Goal: Information Seeking & Learning: Find specific fact

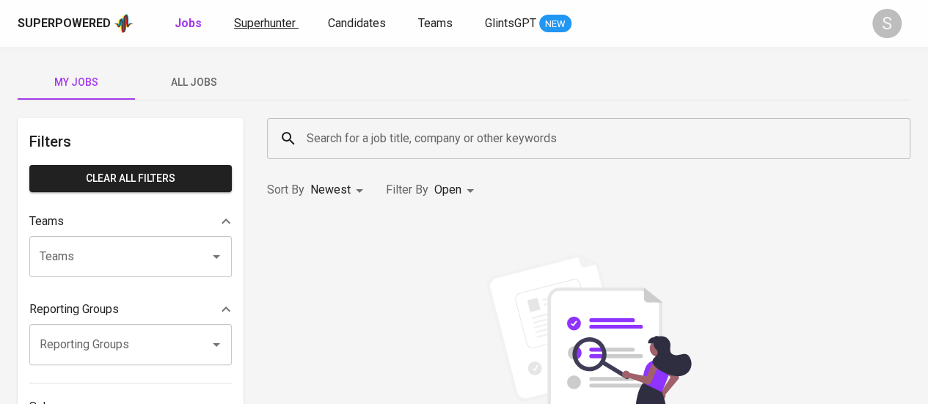
click at [274, 24] on span "Superhunter" at bounding box center [265, 23] width 62 height 14
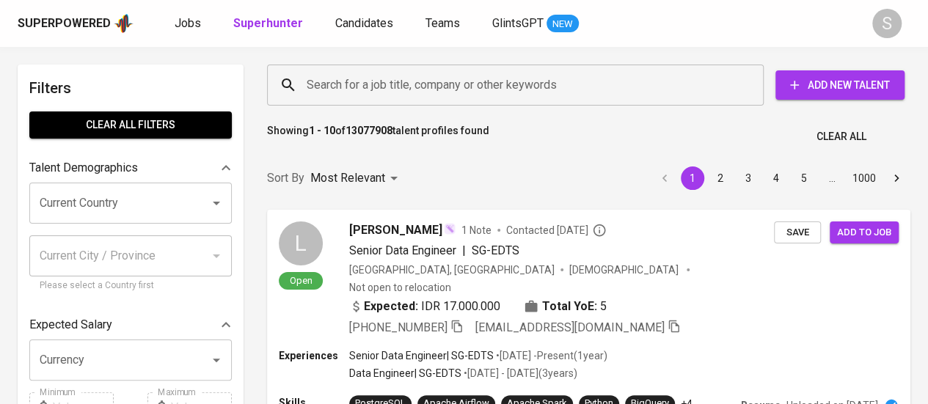
click at [437, 76] on input "Search for a job title, company or other keywords" at bounding box center [519, 85] width 432 height 28
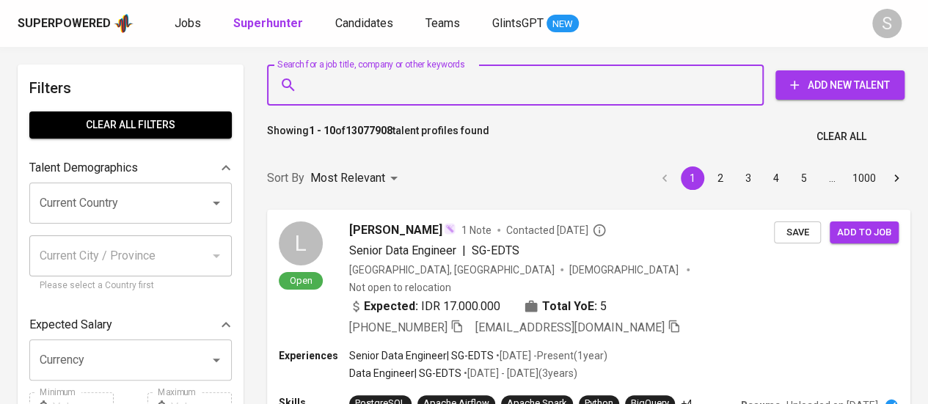
paste input "anasmarsella@gmail.com"
type input "anasmarsella@gmail.com"
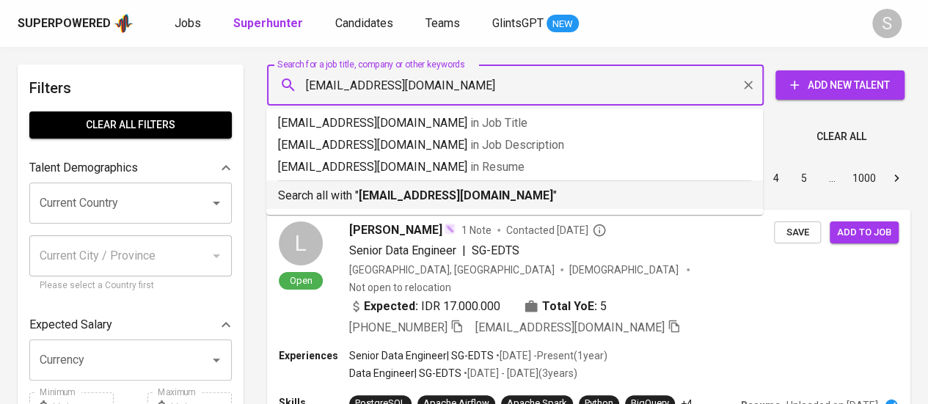
click at [366, 202] on b "anasmarsella@gmail.com" at bounding box center [456, 196] width 195 height 14
click at [444, 196] on div "Sort By Most Relevant MOST_RELEVANT 1 2 3 4 5 … 1000" at bounding box center [588, 178] width 661 height 45
click at [404, 201] on div "Sort By Most Relevant MOST_RELEVANT 1 2 3 4 5 … 1000" at bounding box center [588, 178] width 661 height 45
click at [451, 195] on div "Sort By Most Relevant MOST_RELEVANT 1 2 3 4 5 … 1000" at bounding box center [588, 178] width 661 height 45
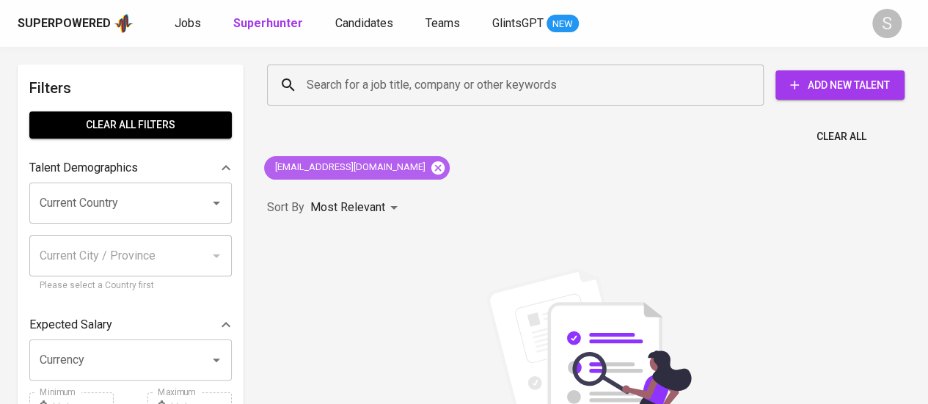
click at [430, 169] on icon at bounding box center [438, 168] width 16 height 16
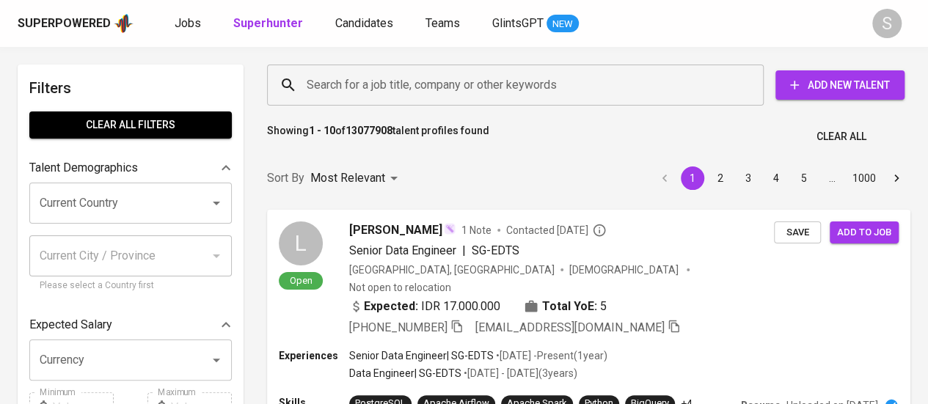
click at [520, 87] on input "Search for a job title, company or other keywords" at bounding box center [519, 85] width 432 height 28
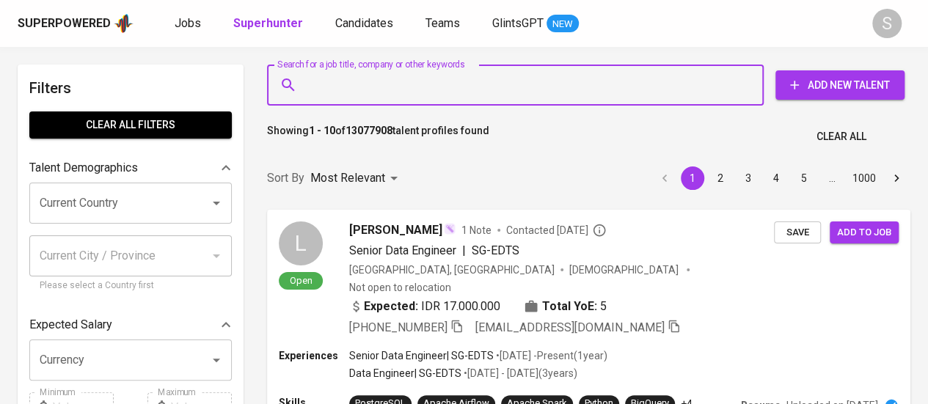
paste input "reginaclarindag@gmail.com"
type input "reginaclarindag@gmail.com"
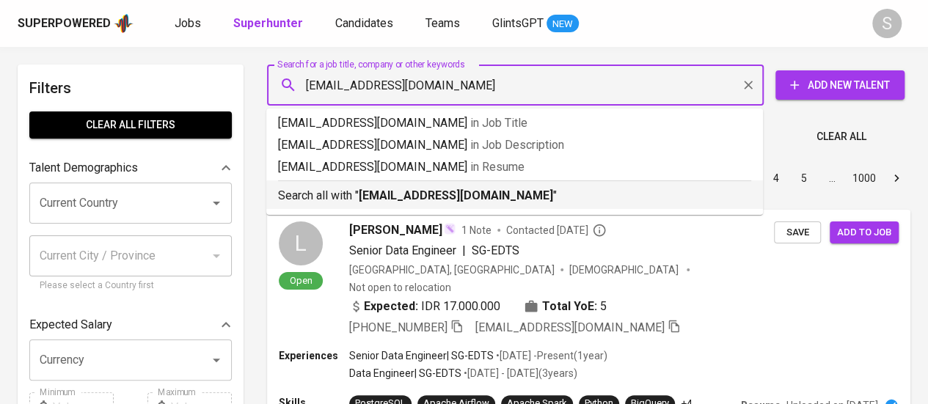
click at [382, 194] on b "reginaclarindag@gmail.com" at bounding box center [456, 196] width 195 height 14
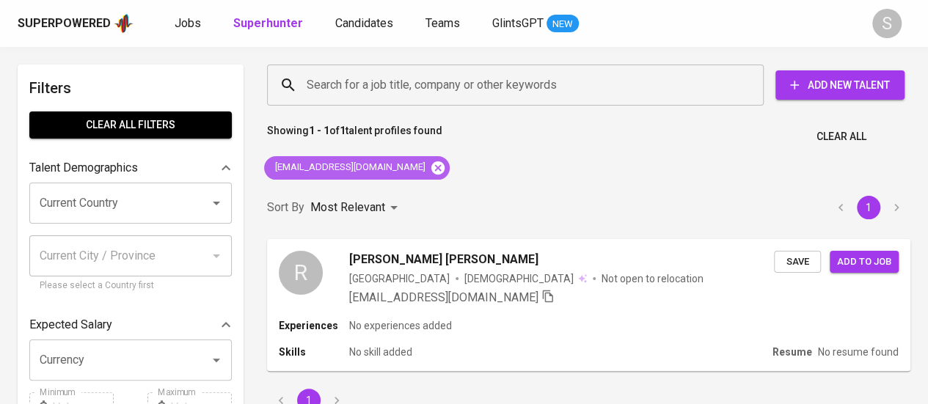
click at [432, 167] on icon at bounding box center [438, 167] width 13 height 13
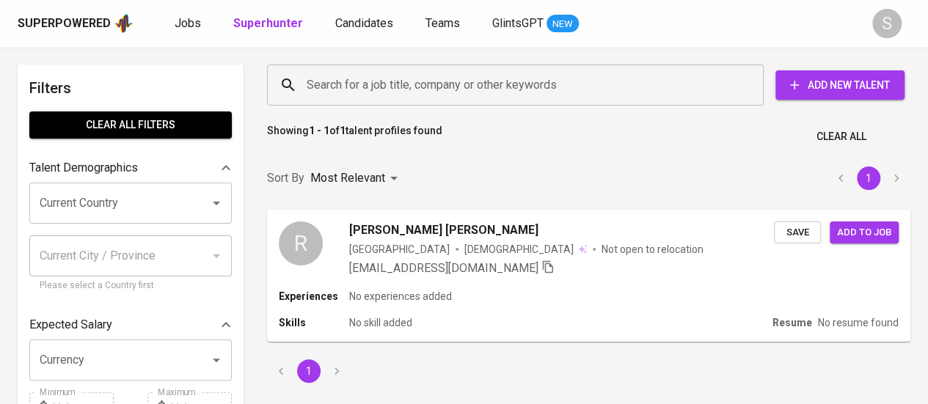
click at [454, 87] on input "Search for a job title, company or other keywords" at bounding box center [519, 85] width 432 height 28
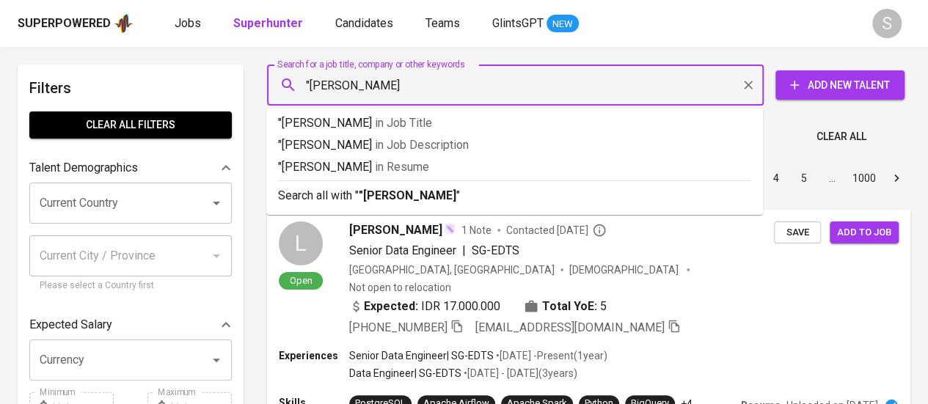
type input ""Anastasia Marsella""
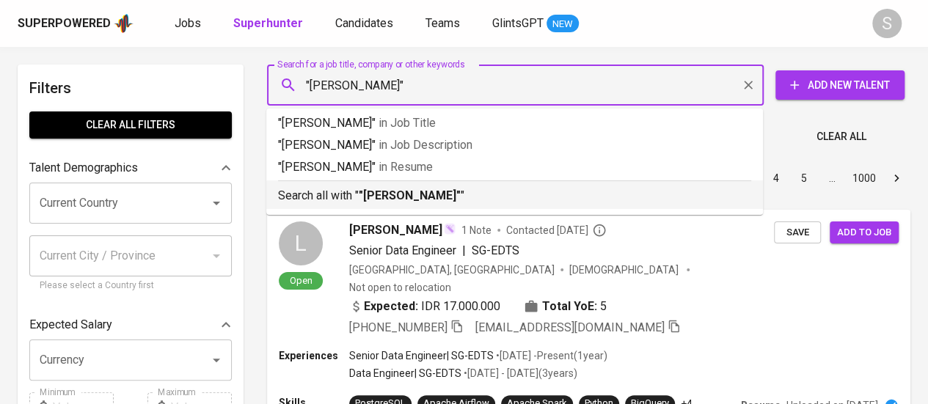
click at [451, 191] on b ""Anastasia Marsella"" at bounding box center [410, 196] width 102 height 14
click at [393, 192] on div "Most Relevant" at bounding box center [356, 178] width 92 height 27
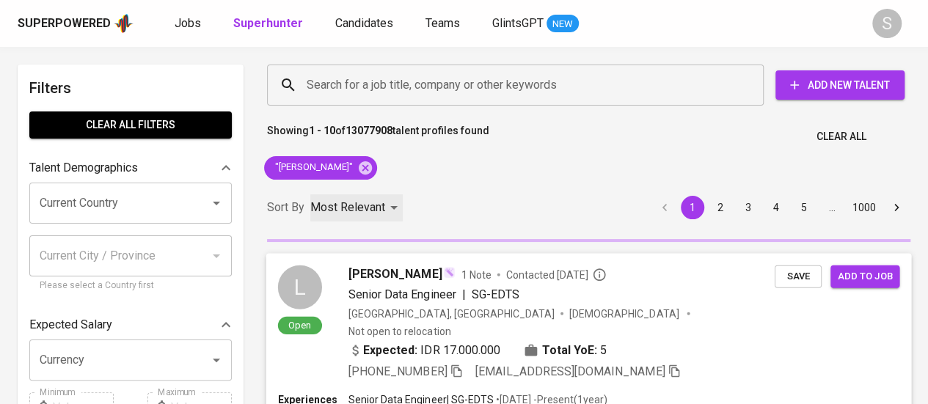
scroll to position [60, 0]
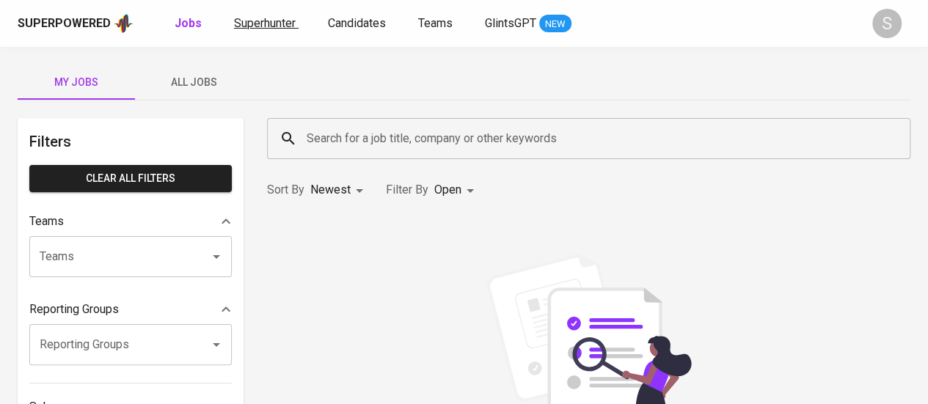
click at [267, 18] on span "Superhunter" at bounding box center [265, 23] width 62 height 14
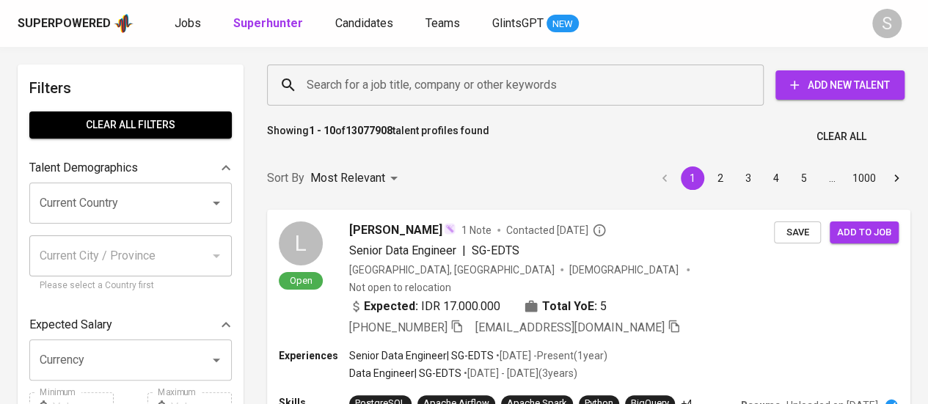
click at [428, 94] on input "Search for a job title, company or other keywords" at bounding box center [519, 85] width 432 height 28
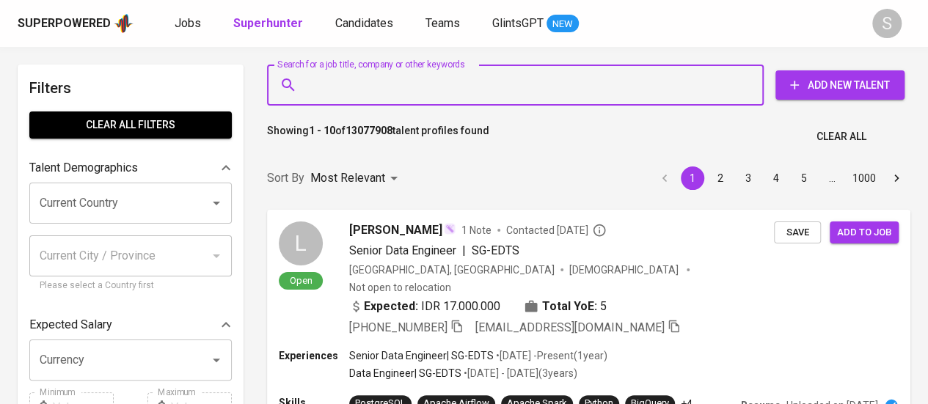
paste input "[EMAIL_ADDRESS][DOMAIN_NAME]"
type input "reginaclarindag@gmail.com"
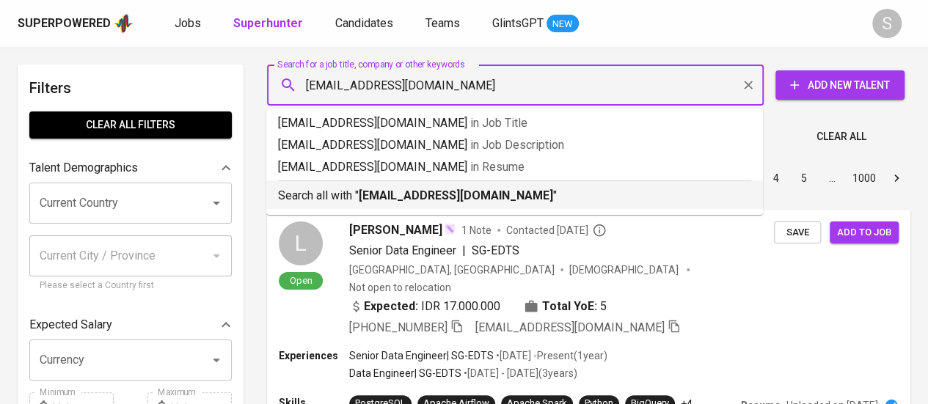
click at [383, 205] on li "Search all with " reginaclarindag@gmail.com "" at bounding box center [514, 195] width 497 height 29
click at [393, 193] on div "Sort By Most Relevant MOST_RELEVANT 1 2 3 4 5 … 1000" at bounding box center [588, 178] width 661 height 45
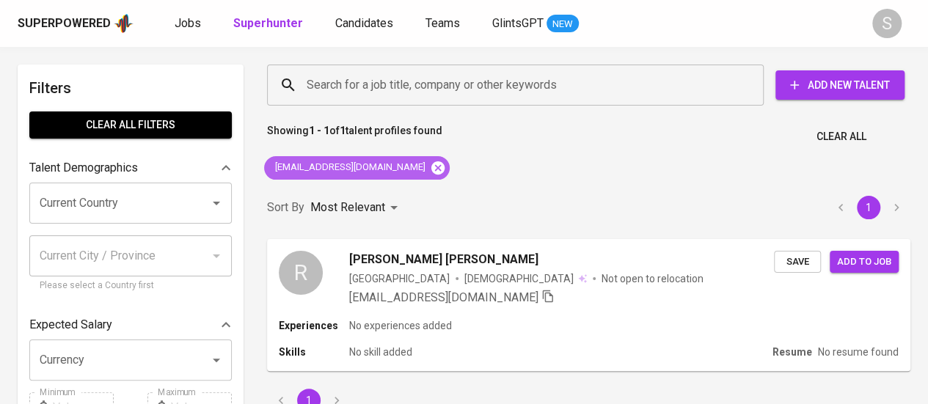
click at [432, 167] on icon at bounding box center [438, 167] width 13 height 13
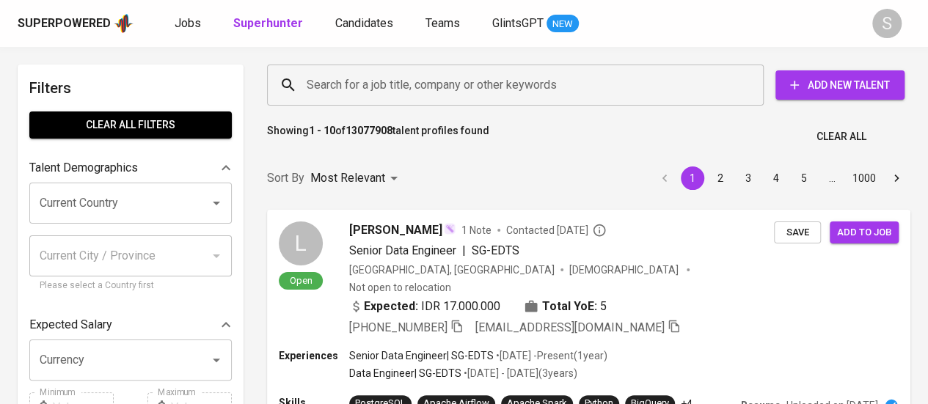
click at [402, 76] on input "Search for a job title, company or other keywords" at bounding box center [519, 85] width 432 height 28
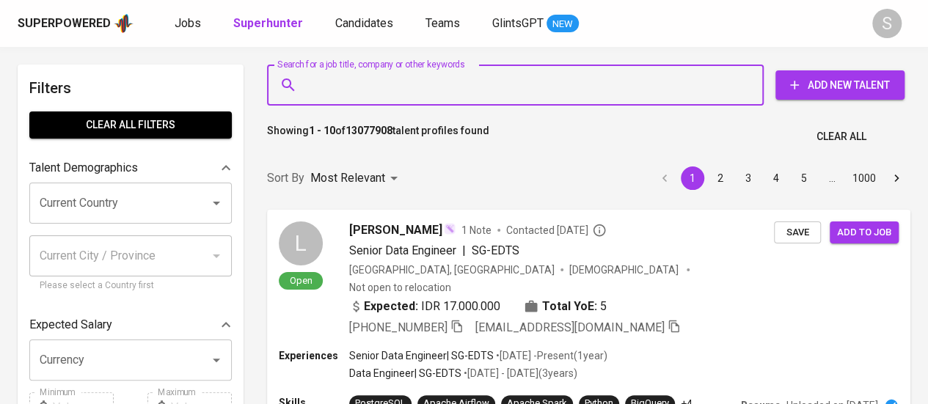
paste input "maritzanisya@outlook.com"
type input "maritzanisya@outlook.com"
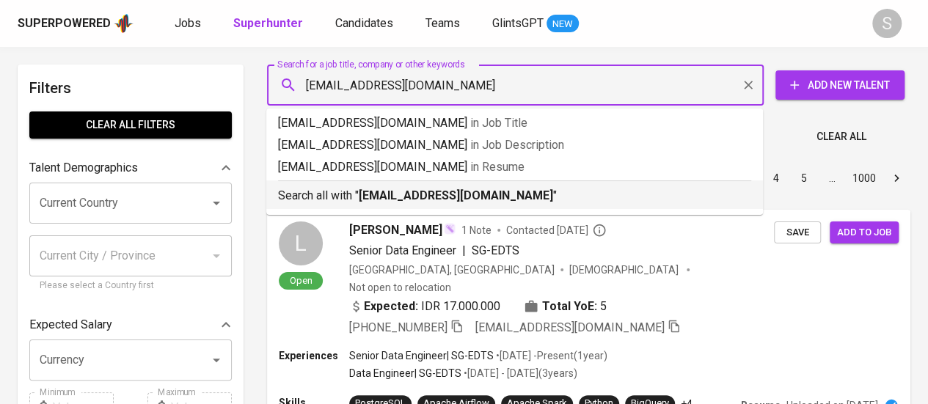
click at [385, 190] on b "maritzanisya@outlook.com" at bounding box center [456, 196] width 195 height 14
click at [321, 187] on div "Sort By Most Relevant MOST_RELEVANT 1 2 3 4 5 … 1000" at bounding box center [588, 178] width 661 height 45
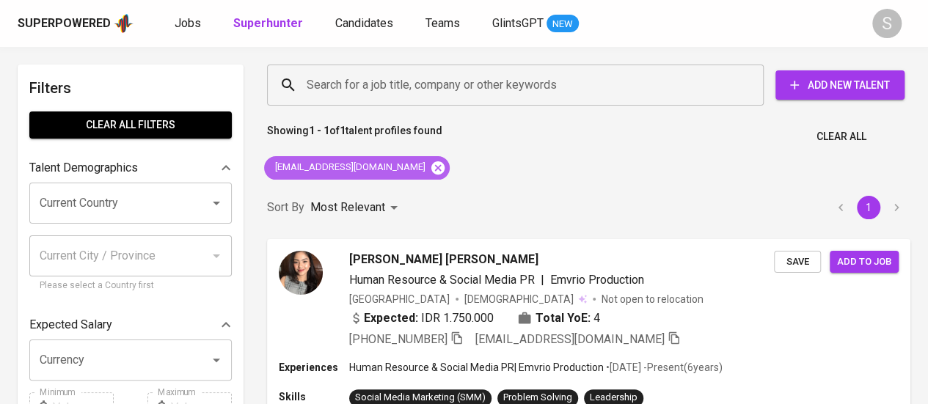
click at [430, 168] on icon at bounding box center [438, 168] width 16 height 16
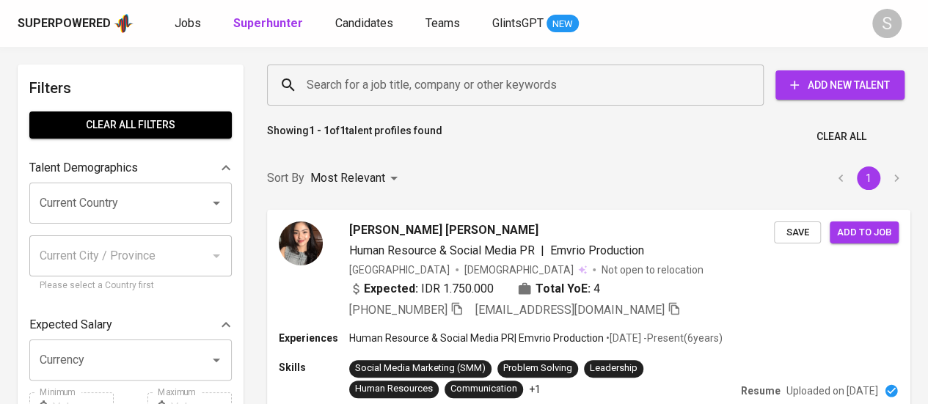
click at [507, 90] on input "Search for a job title, company or other keywords" at bounding box center [519, 85] width 432 height 28
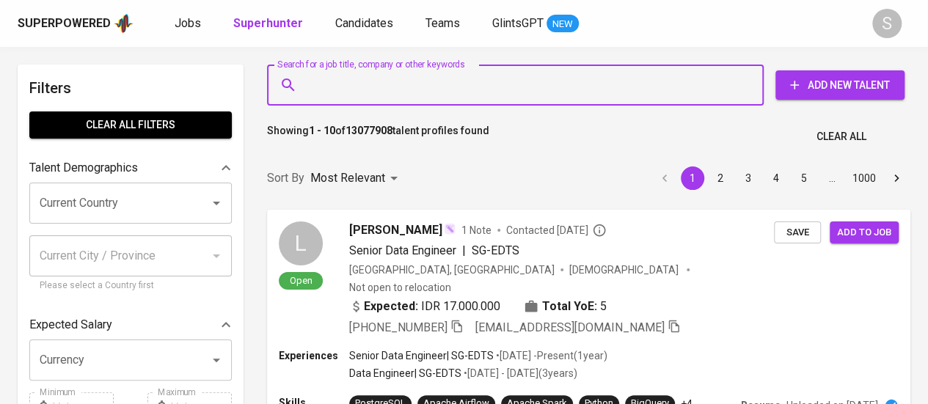
click at [371, 69] on div "Search for a job title, company or other keywords" at bounding box center [515, 85] width 497 height 41
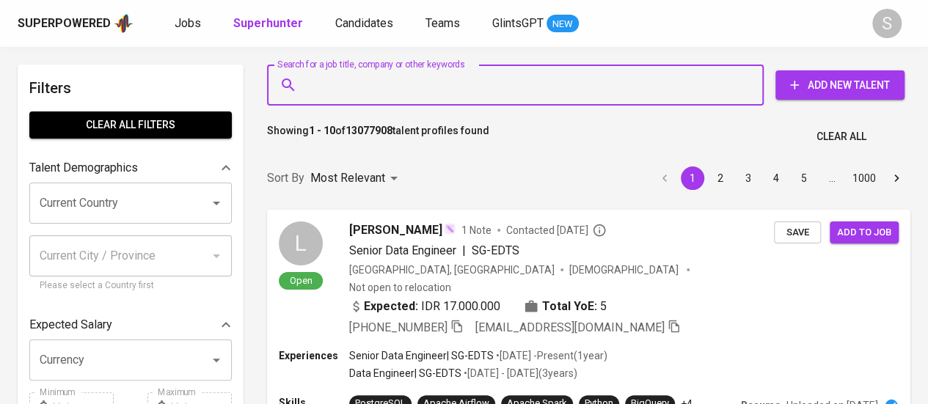
click at [371, 69] on div "Search for a job title, company or other keywords" at bounding box center [515, 85] width 497 height 41
click at [437, 76] on input "Search for a job title, company or other keywords" at bounding box center [519, 85] width 432 height 28
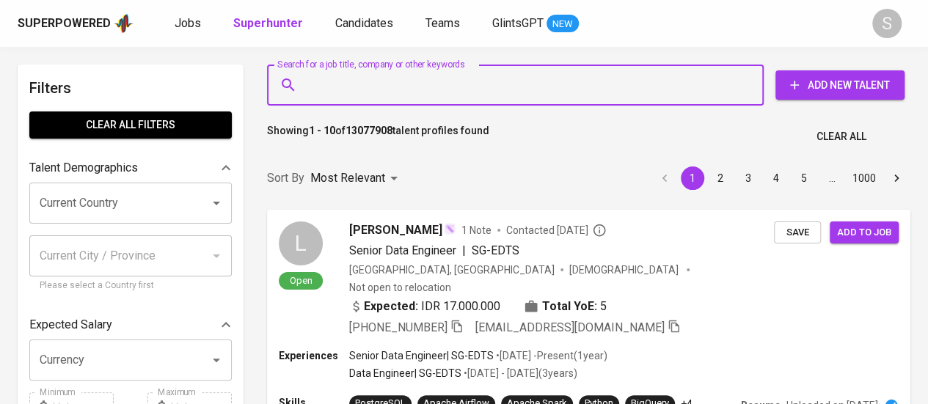
paste input "azwinhng@gmail.com"
type input "azwinhng@gmail.com"
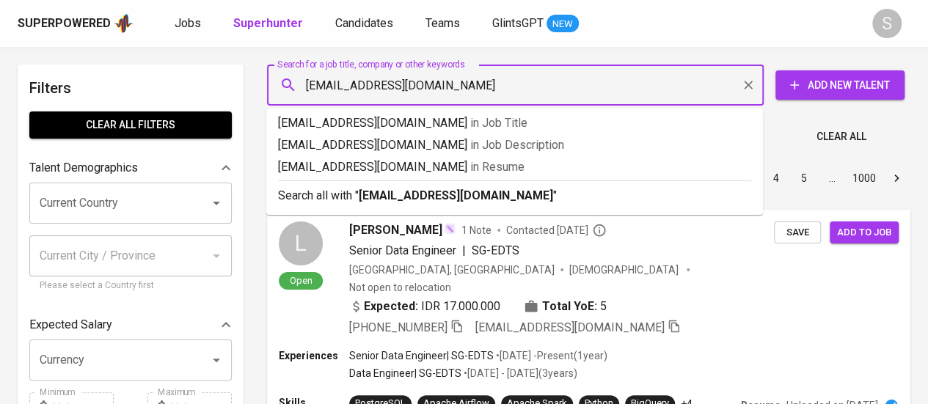
click at [421, 199] on b "azwinhng@gmail.com" at bounding box center [456, 196] width 195 height 14
click at [385, 192] on div "Most Relevant" at bounding box center [356, 178] width 92 height 27
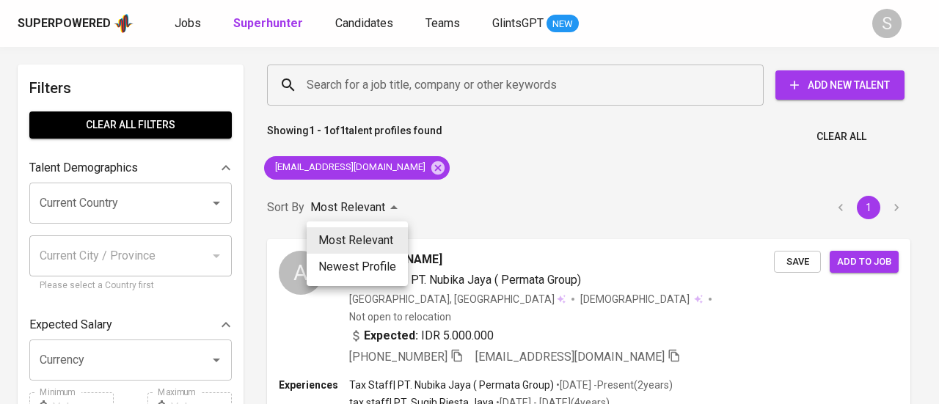
click at [477, 194] on div at bounding box center [469, 202] width 939 height 404
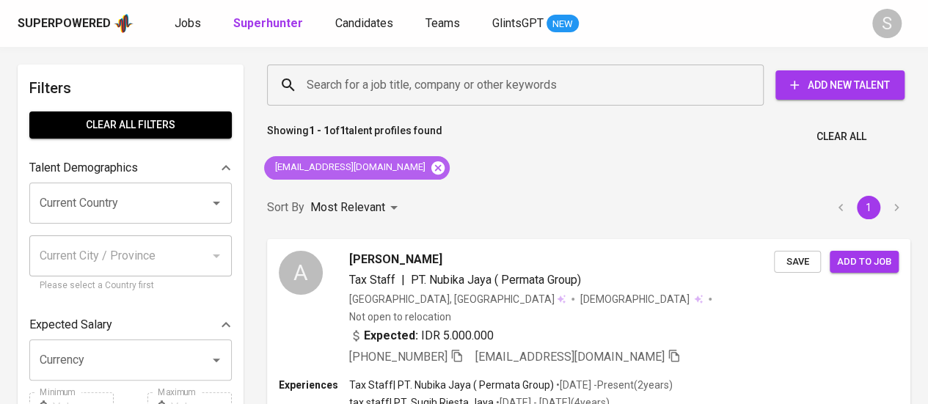
click at [432, 161] on icon at bounding box center [438, 167] width 13 height 13
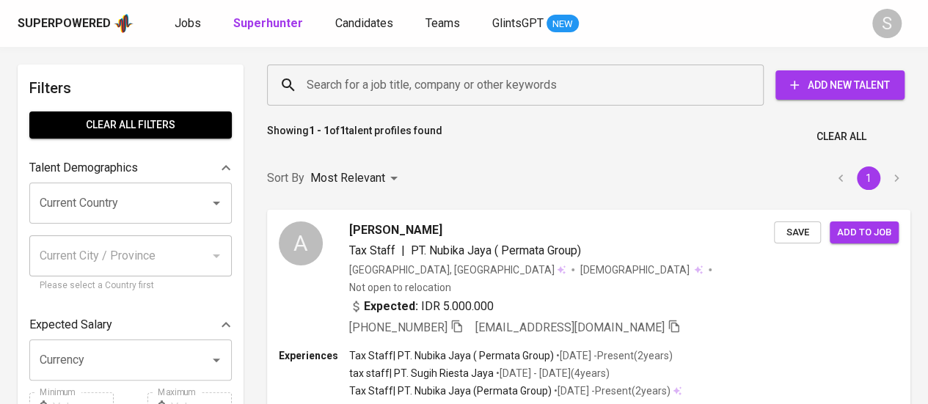
click at [388, 79] on input "Search for a job title, company or other keywords" at bounding box center [519, 85] width 432 height 28
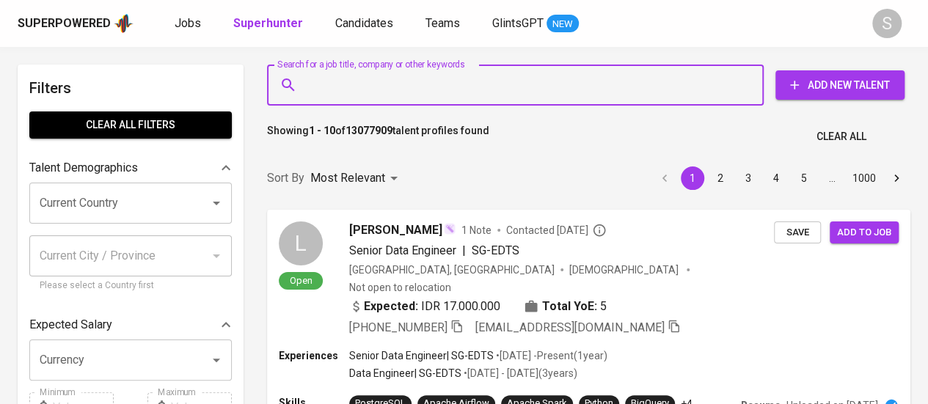
paste input "nadia.s.ariska@gmail.com"
type input "nadia.s.ariska@gmail.com"
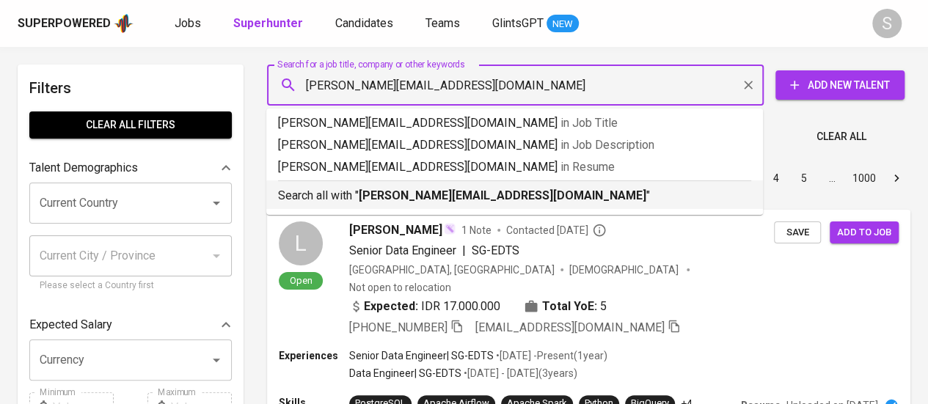
click at [376, 200] on b "nadia.s.ariska@gmail.com" at bounding box center [503, 196] width 288 height 14
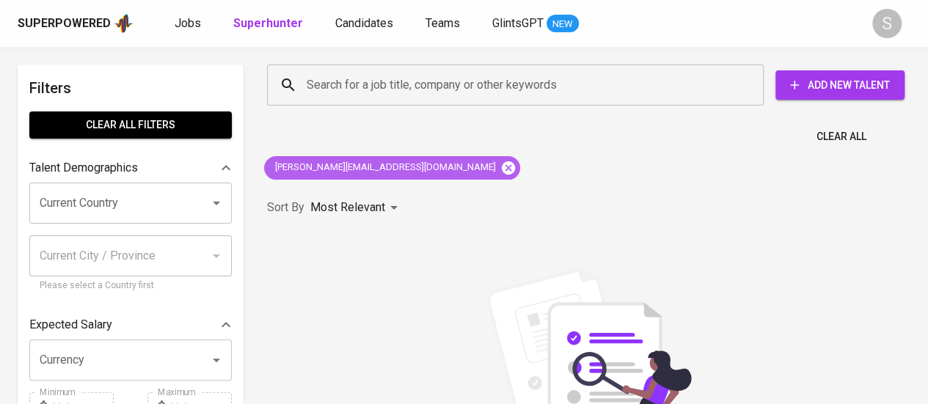
click at [502, 167] on icon at bounding box center [508, 167] width 13 height 13
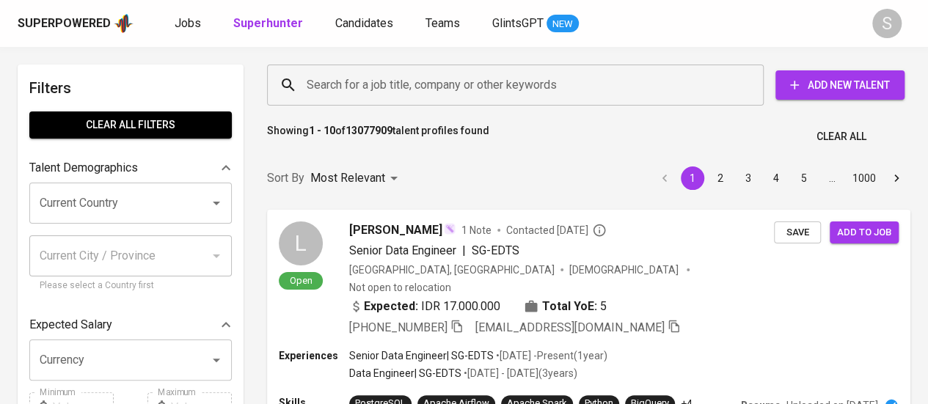
click at [407, 89] on input "Search for a job title, company or other keywords" at bounding box center [519, 85] width 432 height 28
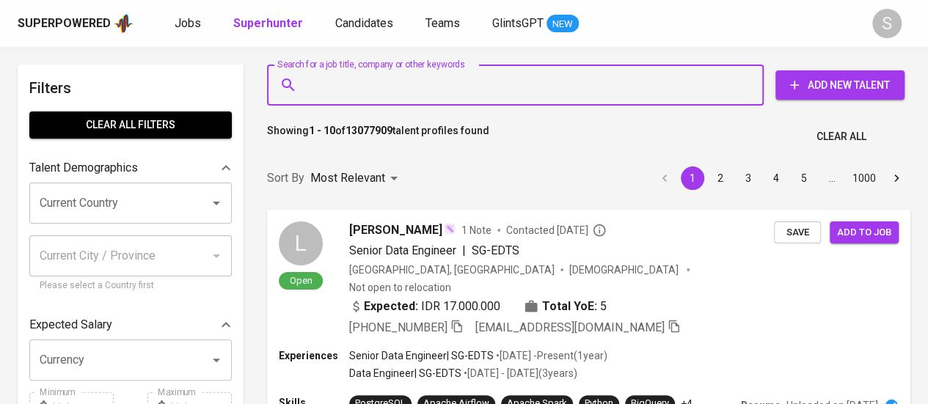
paste input "velayatiapriyani28@gmail.com"
type input "velayatiapriyani28@gmail.com"
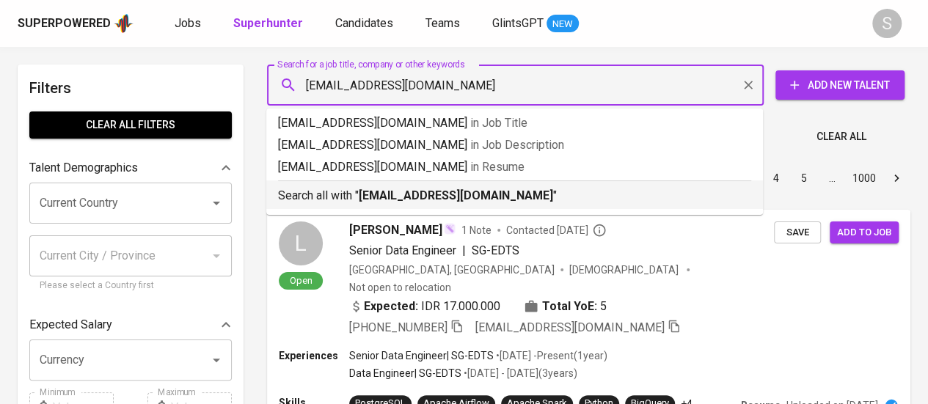
click at [402, 199] on b "velayatiapriyani28@gmail.com" at bounding box center [456, 196] width 195 height 14
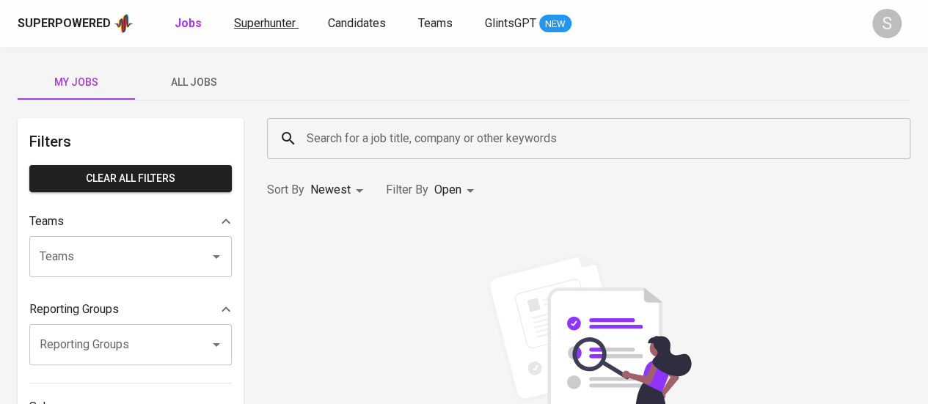
click at [276, 32] on link "Superhunter" at bounding box center [266, 24] width 65 height 18
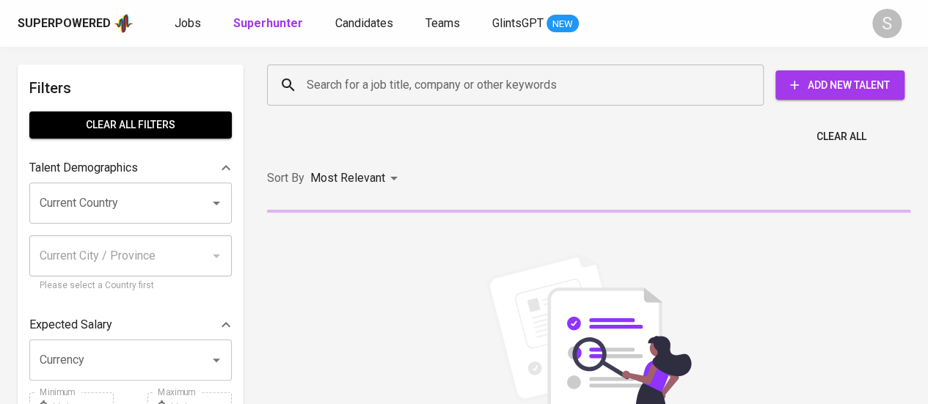
click at [404, 95] on input "Search for a job title, company or other keywords" at bounding box center [519, 85] width 432 height 28
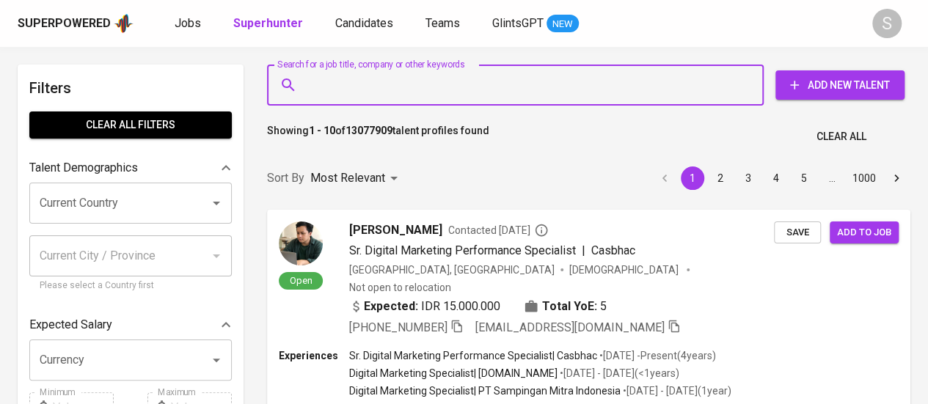
paste input "[EMAIL_ADDRESS][DOMAIN_NAME]"
type input "[EMAIL_ADDRESS][DOMAIN_NAME]"
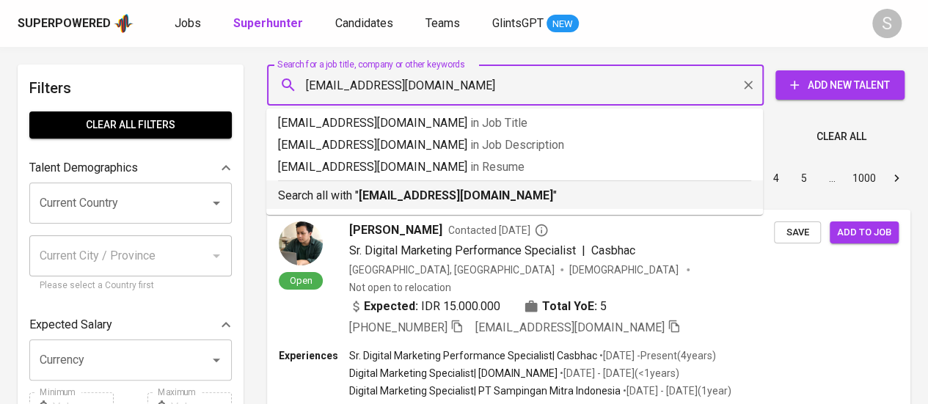
click at [356, 196] on p "Search all with " [EMAIL_ADDRESS][DOMAIN_NAME] "" at bounding box center [514, 196] width 473 height 18
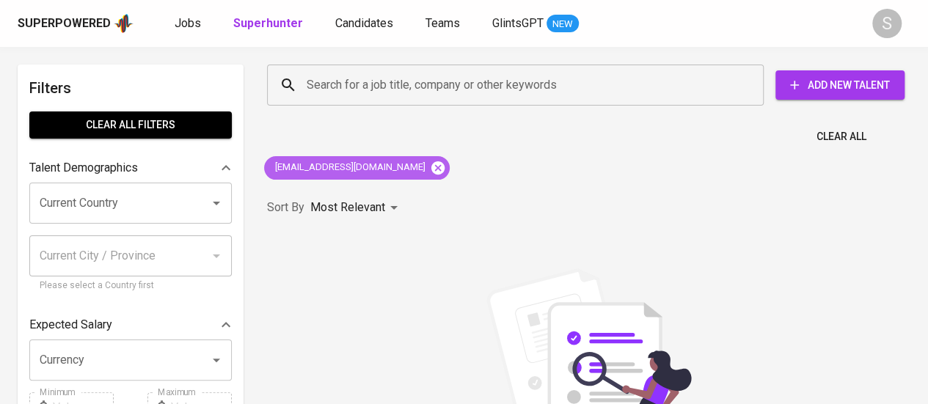
click at [432, 171] on icon at bounding box center [438, 167] width 13 height 13
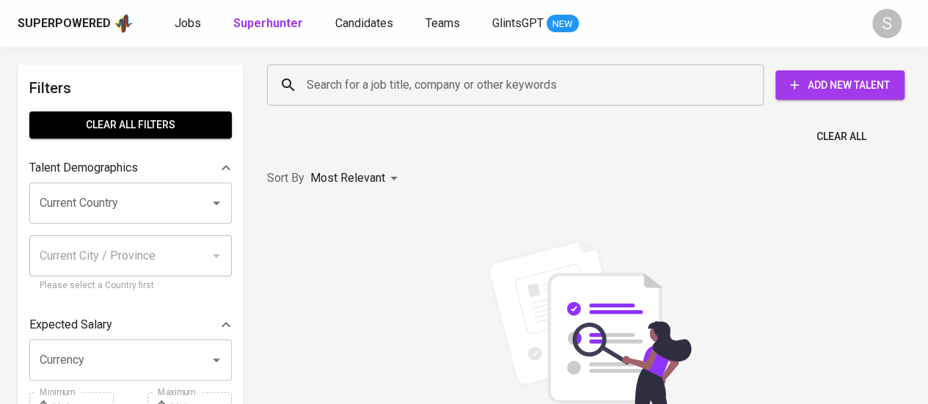
click at [421, 167] on div "Sort By Most Relevant MOST_RELEVANT" at bounding box center [588, 178] width 661 height 45
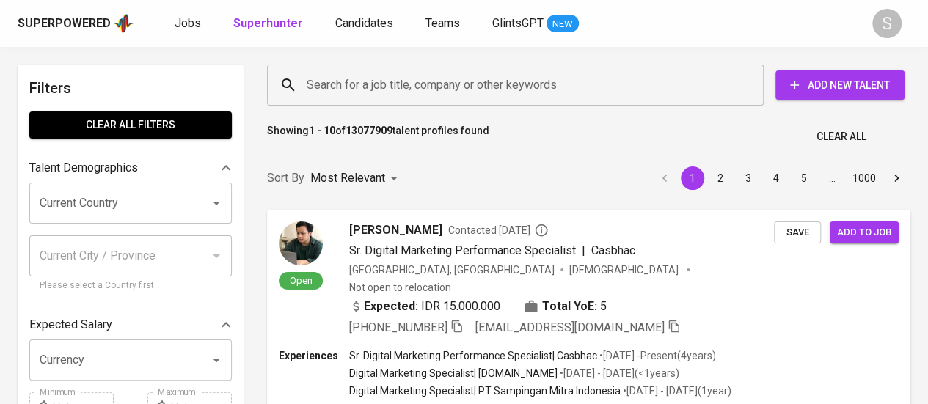
click at [543, 83] on input "Search for a job title, company or other keywords" at bounding box center [519, 85] width 432 height 28
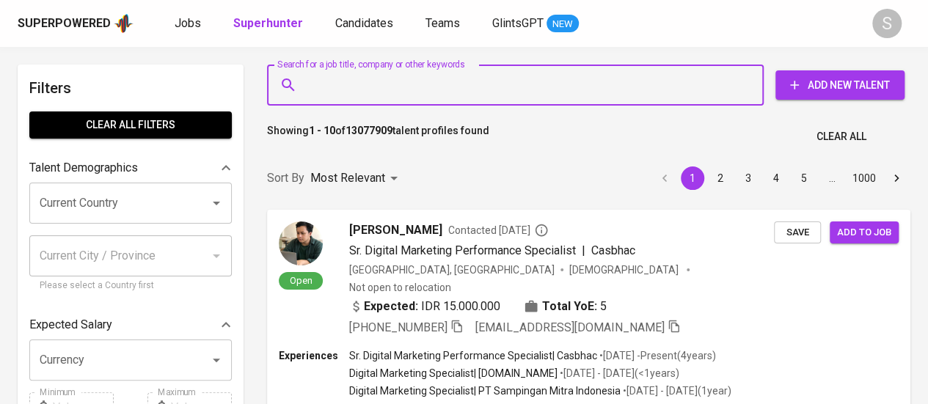
paste input "[EMAIL_ADDRESS][DOMAIN_NAME]"
type input "[EMAIL_ADDRESS][DOMAIN_NAME]"
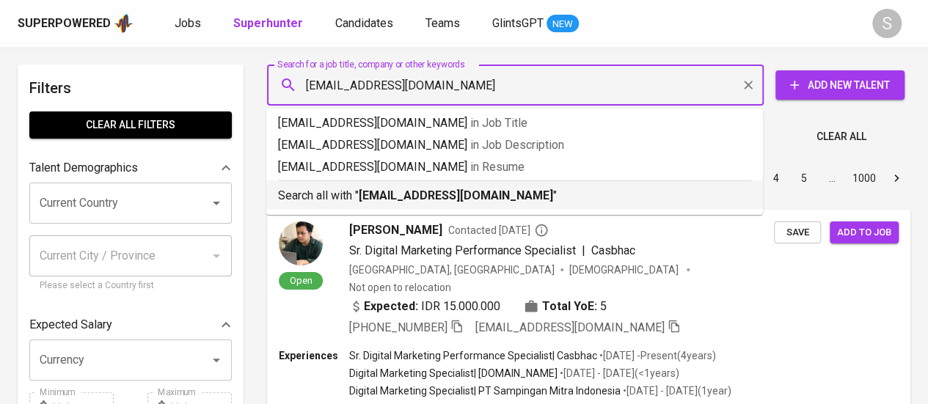
click at [415, 203] on b "[EMAIL_ADDRESS][DOMAIN_NAME]" at bounding box center [456, 196] width 195 height 14
click at [415, 201] on div "Sort By Most Relevant MOST_RELEVANT 1 2 3 4 5 … 1000" at bounding box center [588, 178] width 661 height 45
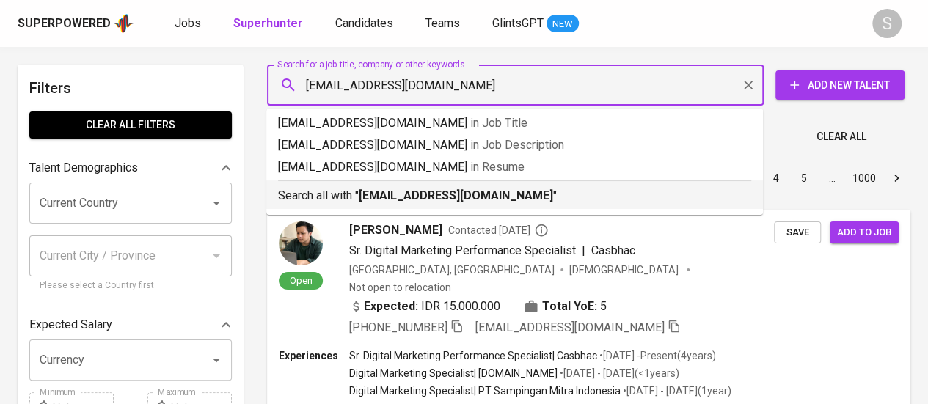
click at [415, 201] on div "Sort By Most Relevant MOST_RELEVANT 1 2 3 4 5 … 1000" at bounding box center [588, 178] width 661 height 45
click at [412, 195] on div "Sort By Most Relevant MOST_RELEVANT 1 2 3 4 5 … 1000" at bounding box center [588, 178] width 661 height 45
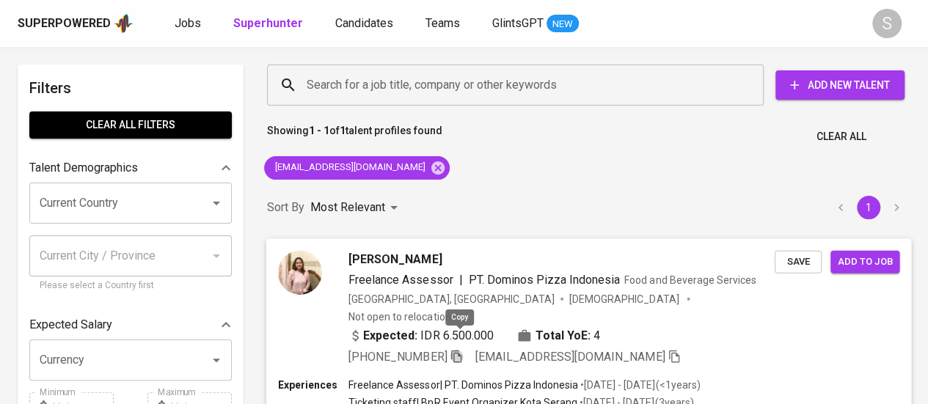
click at [459, 349] on icon "button" at bounding box center [456, 355] width 13 height 13
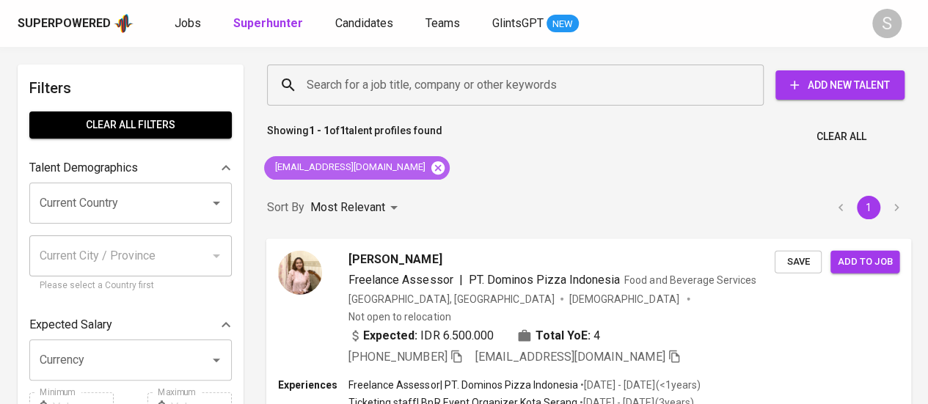
click at [432, 170] on icon at bounding box center [438, 167] width 13 height 13
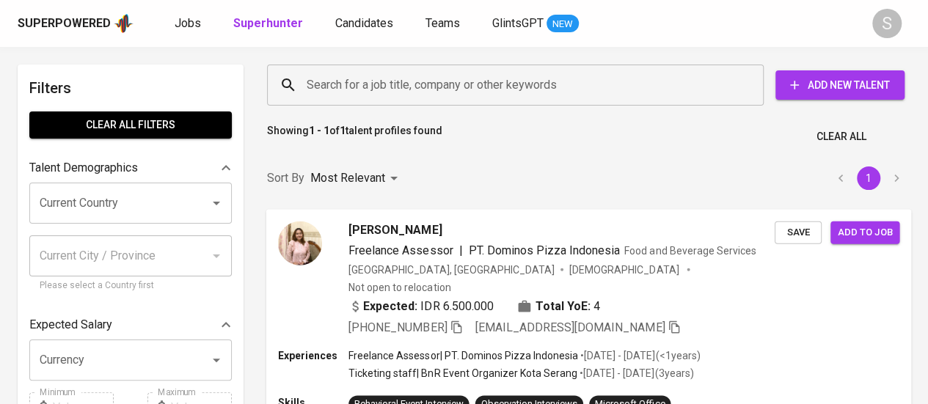
click at [459, 83] on input "Search for a job title, company or other keywords" at bounding box center [519, 85] width 432 height 28
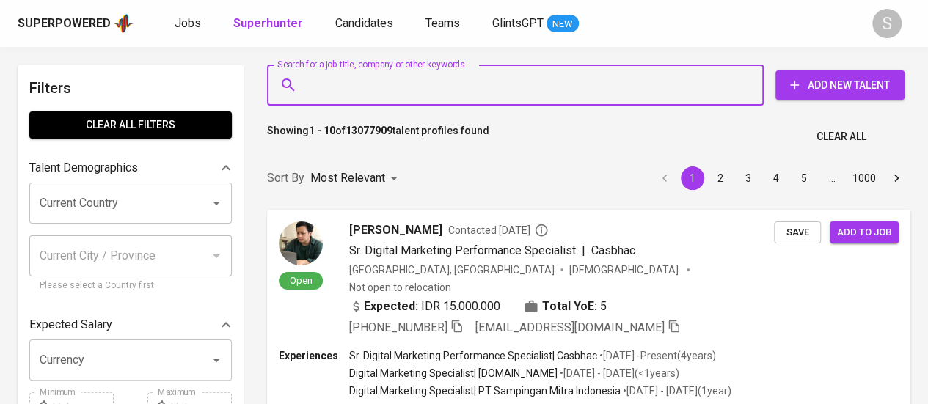
paste input "[EMAIL_ADDRESS][DOMAIN_NAME]"
type input "[EMAIL_ADDRESS][DOMAIN_NAME]"
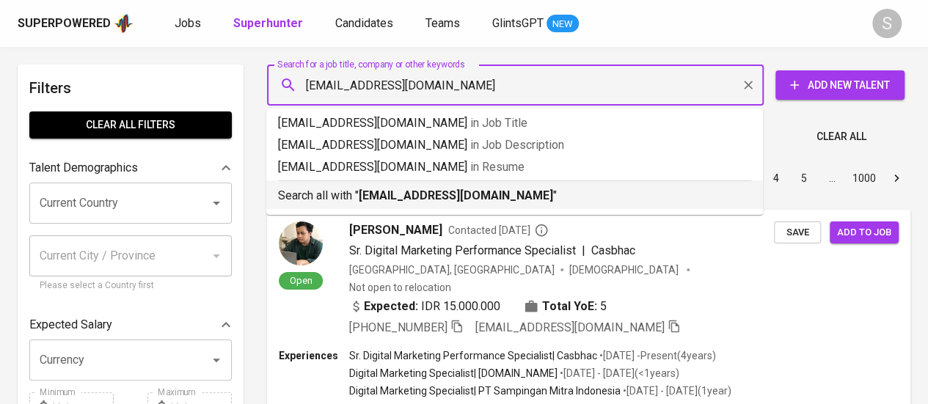
click at [429, 197] on b "[EMAIL_ADDRESS][DOMAIN_NAME]" at bounding box center [456, 196] width 195 height 14
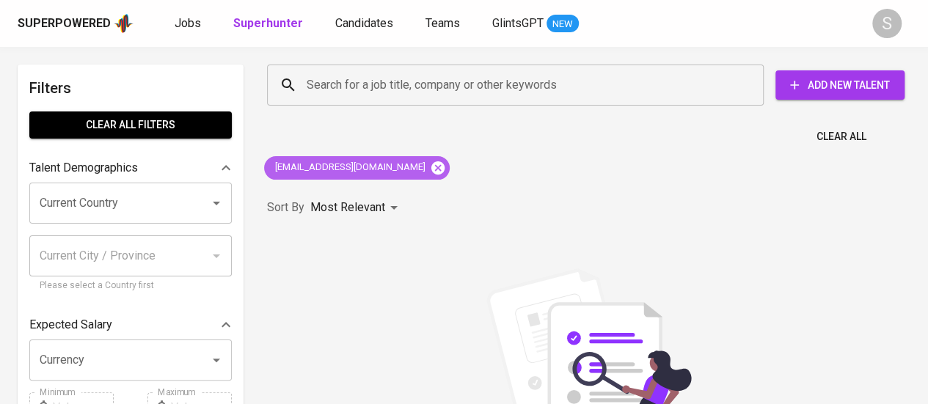
click at [430, 160] on icon at bounding box center [438, 168] width 16 height 16
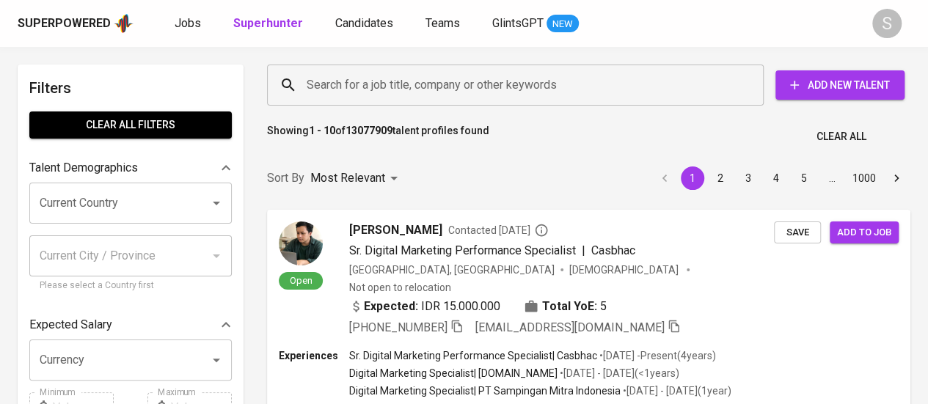
click at [334, 86] on input "Search for a job title, company or other keywords" at bounding box center [519, 85] width 432 height 28
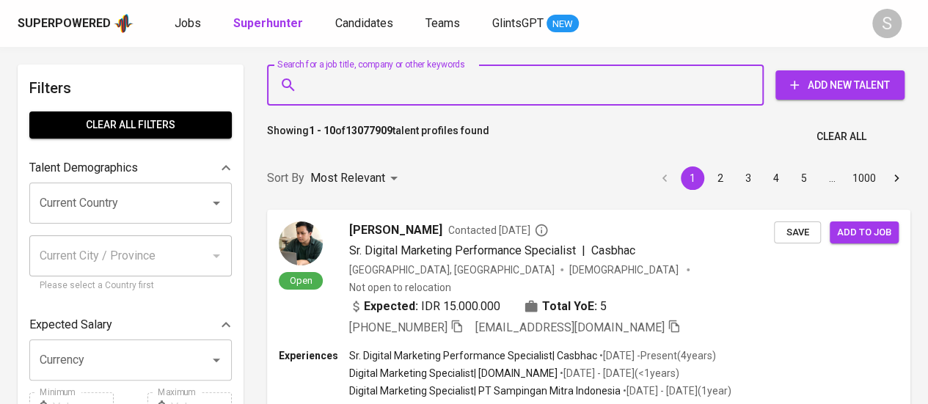
paste input "[EMAIL_ADDRESS][DOMAIN_NAME]"
type input "[EMAIL_ADDRESS][DOMAIN_NAME]"
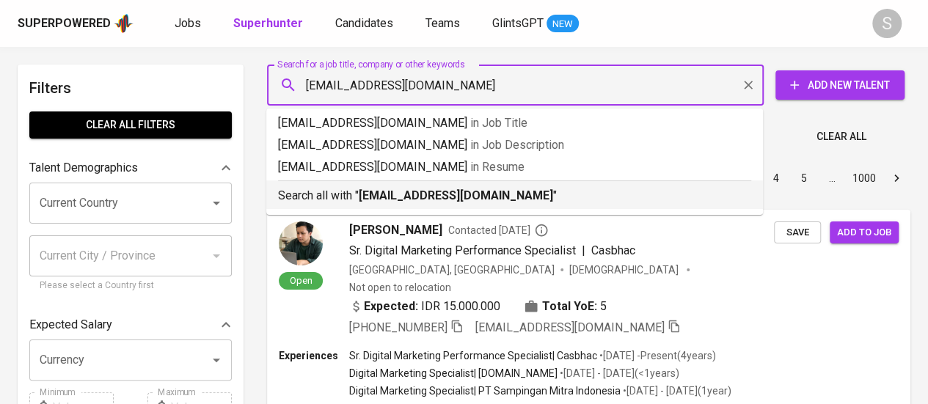
click at [393, 194] on b "[EMAIL_ADDRESS][DOMAIN_NAME]" at bounding box center [456, 196] width 195 height 14
click at [349, 187] on p "Most Relevant" at bounding box center [347, 179] width 75 height 18
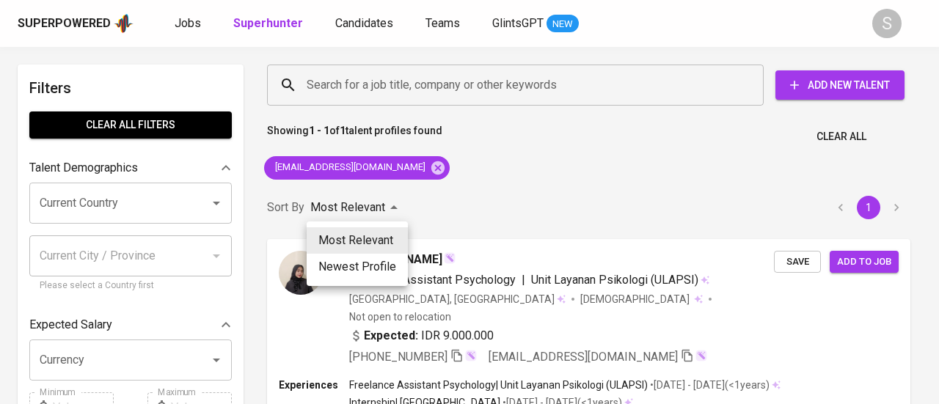
click at [449, 337] on div at bounding box center [469, 202] width 939 height 404
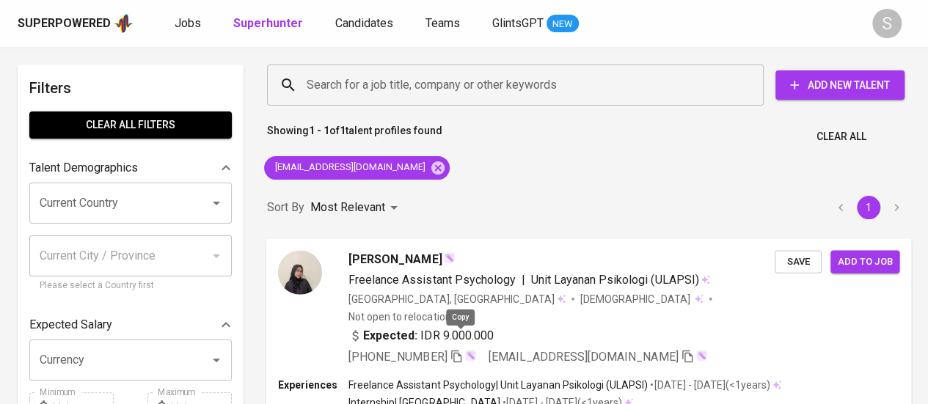
click at [459, 349] on icon "button" at bounding box center [456, 355] width 13 height 13
